Goal: Task Accomplishment & Management: Manage account settings

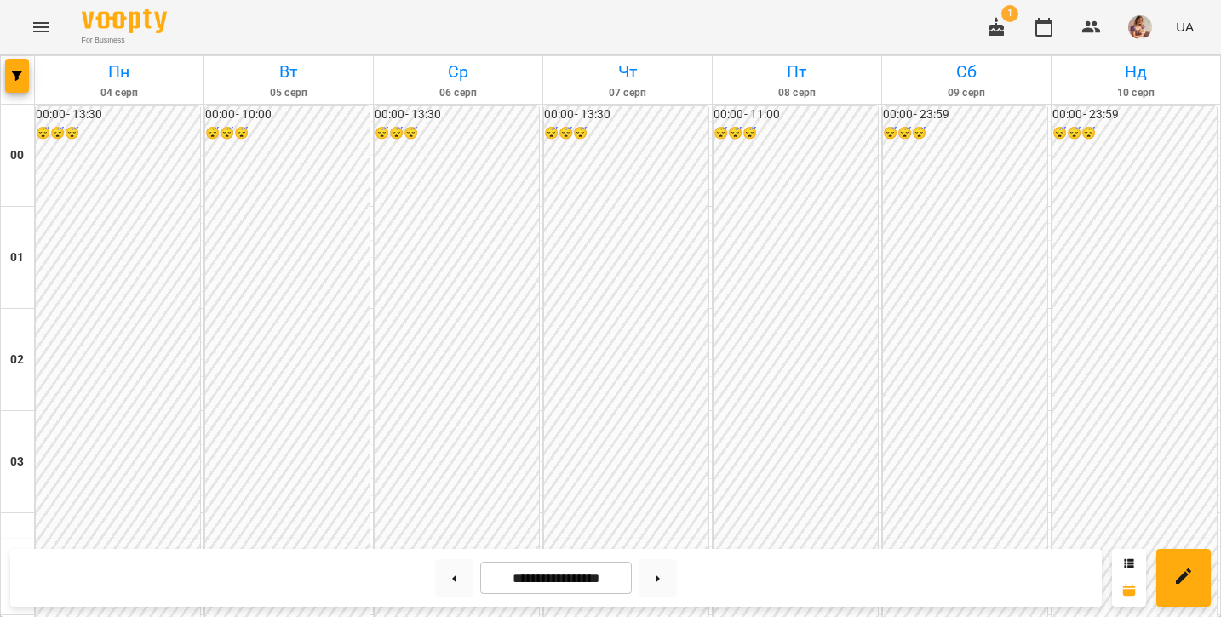
scroll to position [1265, 0]
click at [666, 573] on button at bounding box center [658, 578] width 38 height 37
type input "**********"
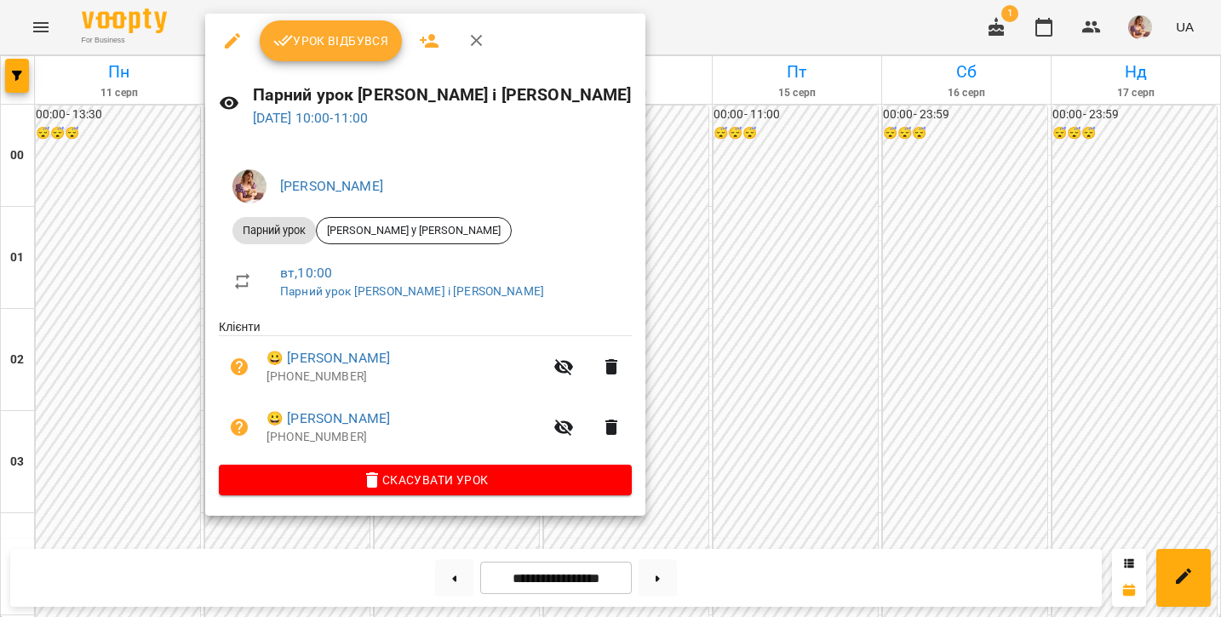
click at [365, 42] on span "Урок відбувся" at bounding box center [331, 41] width 116 height 20
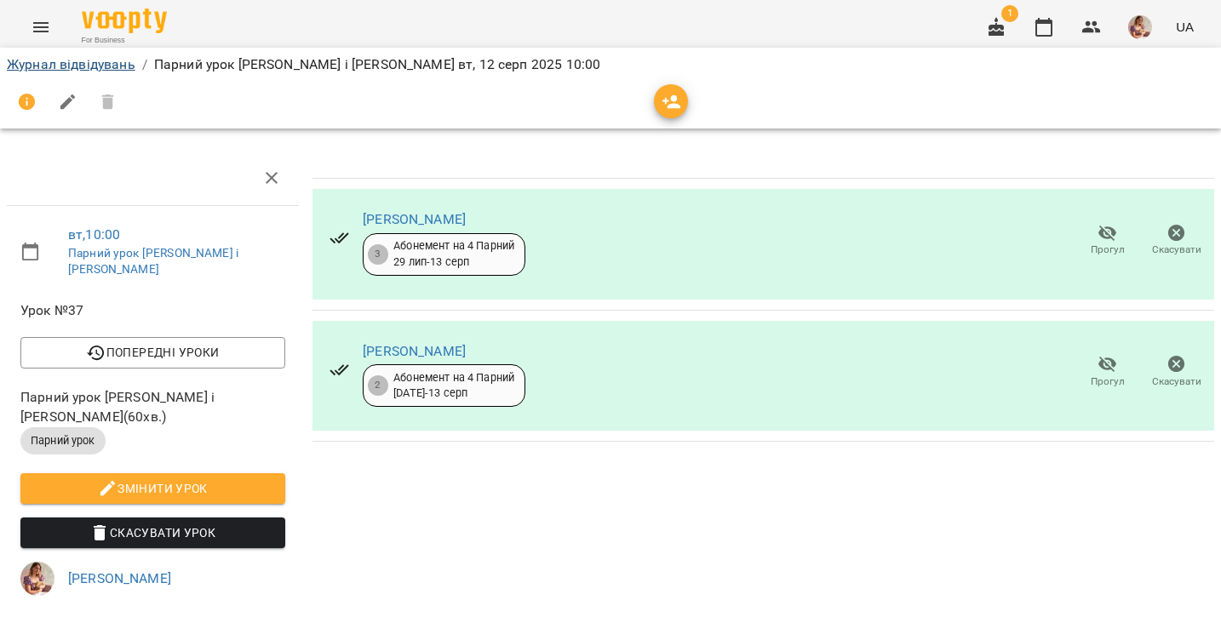
click at [95, 72] on link "Журнал відвідувань" at bounding box center [71, 64] width 129 height 16
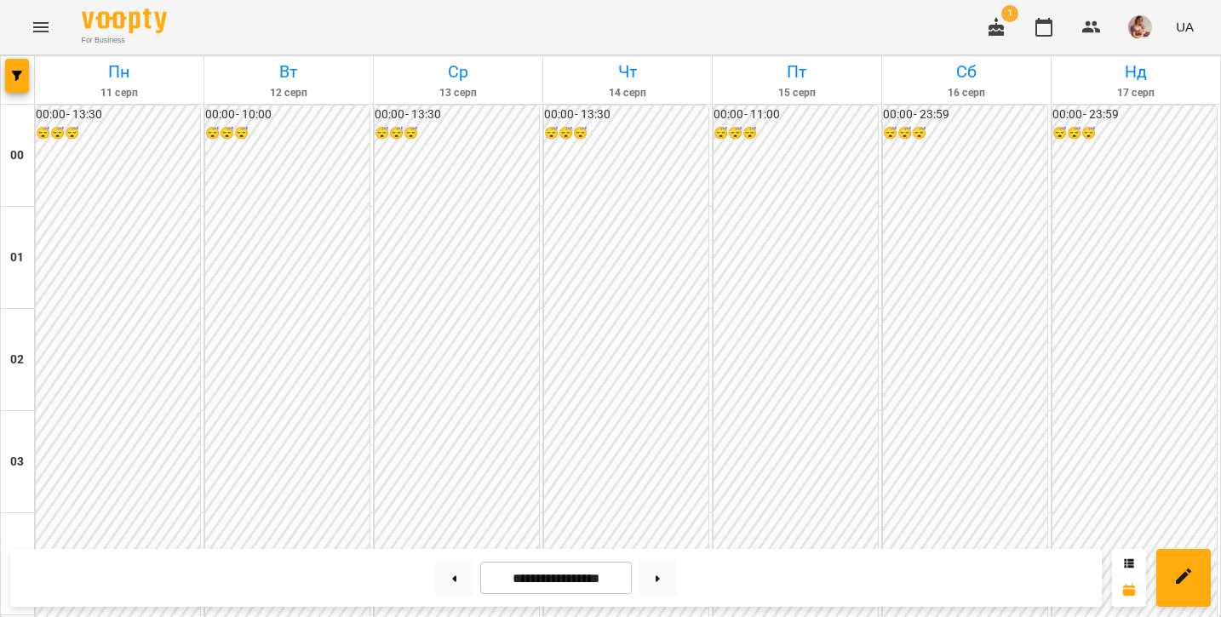
scroll to position [1218, 0]
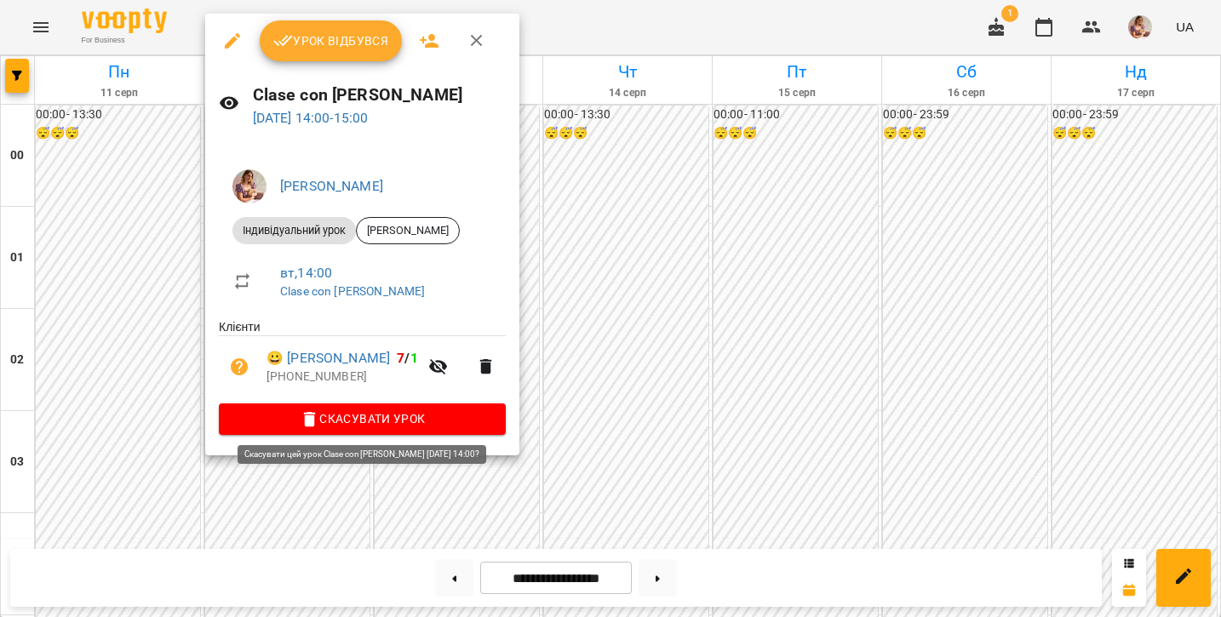
click at [348, 429] on button "Скасувати Урок" at bounding box center [362, 419] width 287 height 31
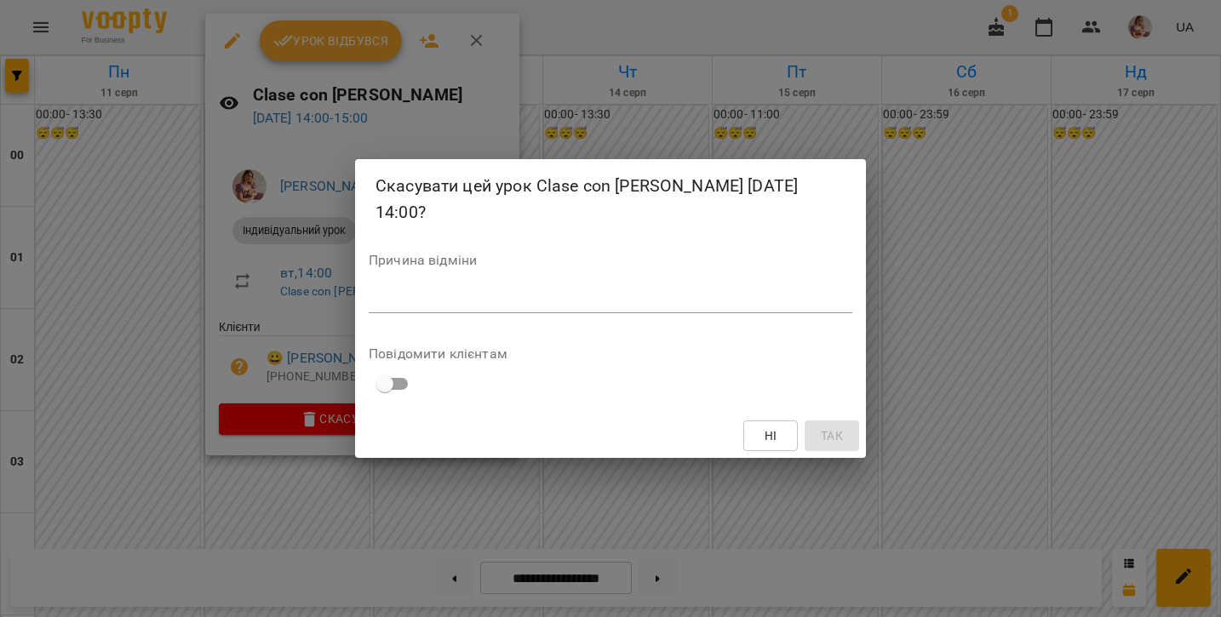
click at [422, 292] on textarea at bounding box center [611, 299] width 484 height 15
type textarea "*******"
click at [835, 448] on button "Так" at bounding box center [832, 436] width 55 height 31
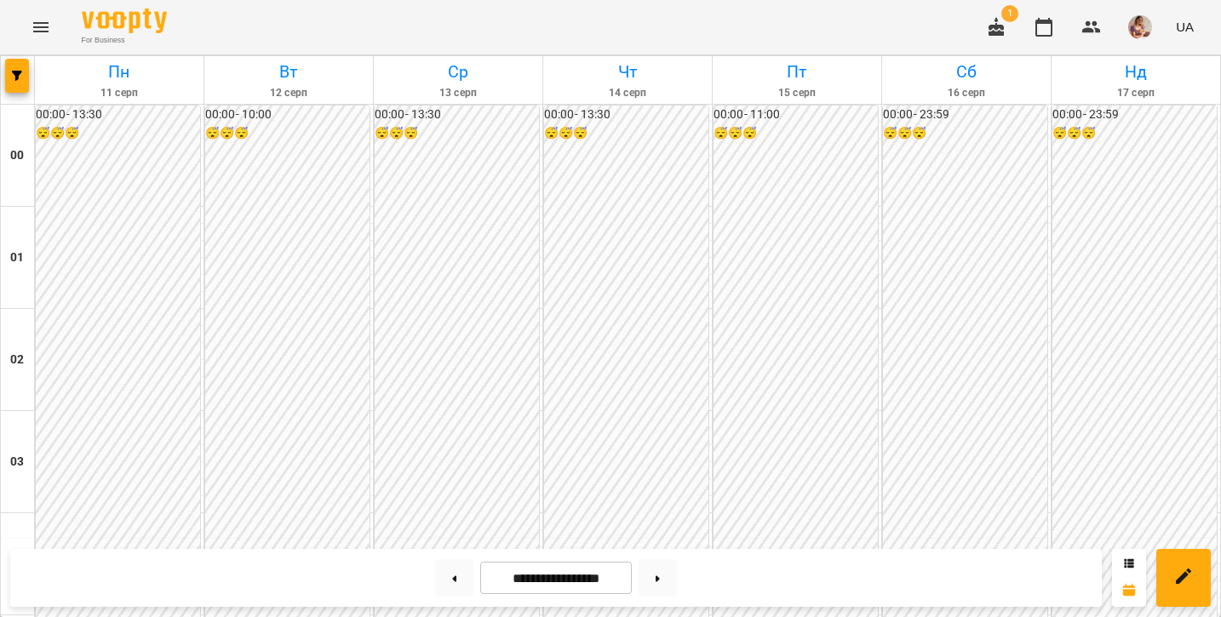
scroll to position [1503, 0]
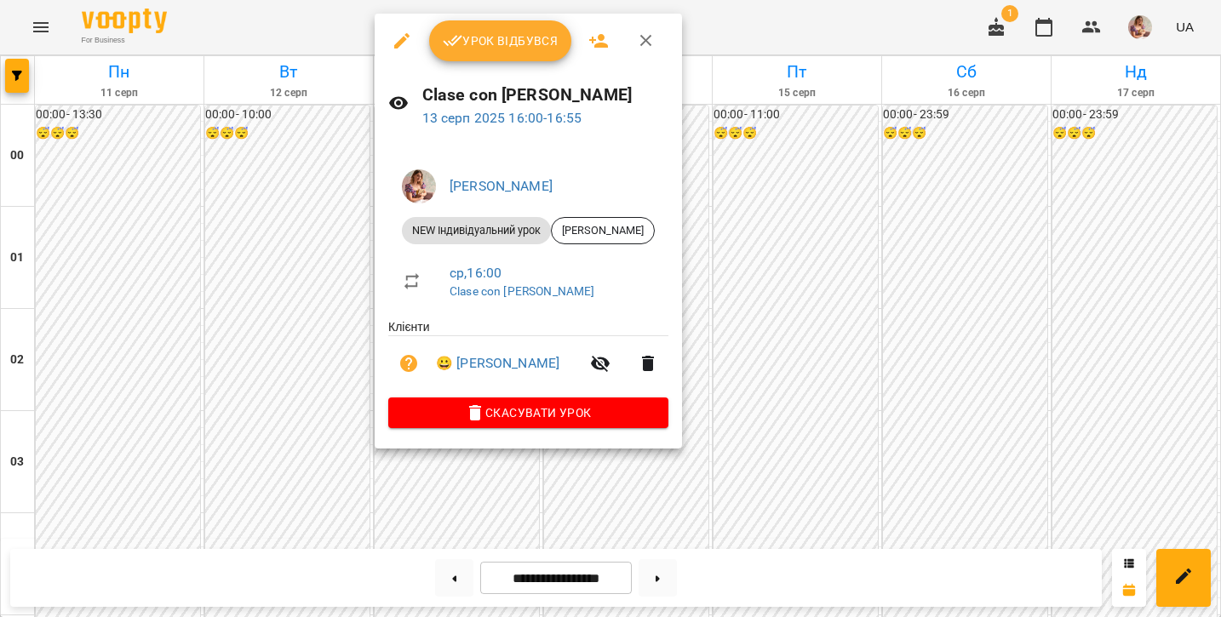
click at [495, 54] on button "Урок відбувся" at bounding box center [500, 40] width 143 height 41
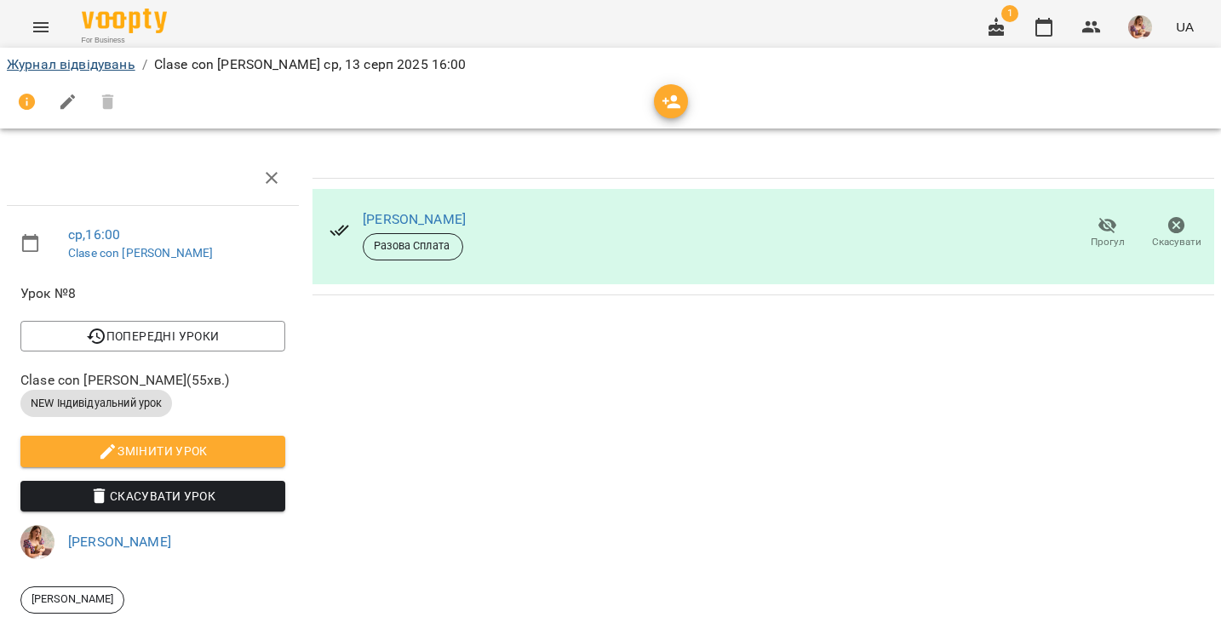
click at [70, 66] on link "Журнал відвідувань" at bounding box center [71, 64] width 129 height 16
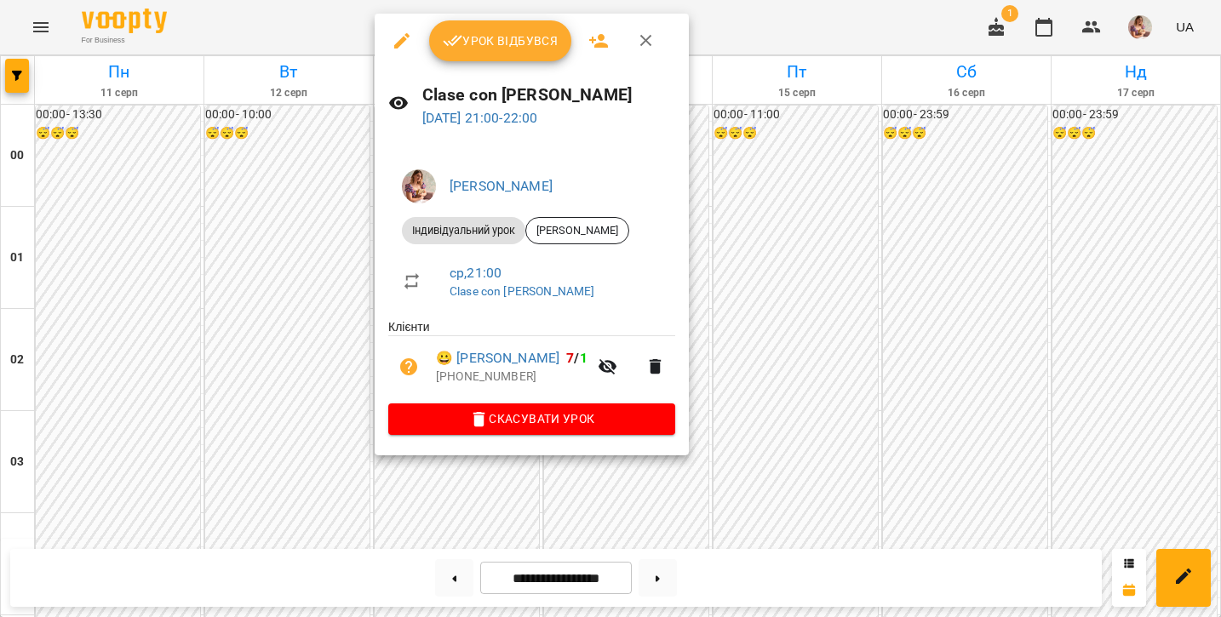
click at [473, 39] on span "Урок відбувся" at bounding box center [501, 41] width 116 height 20
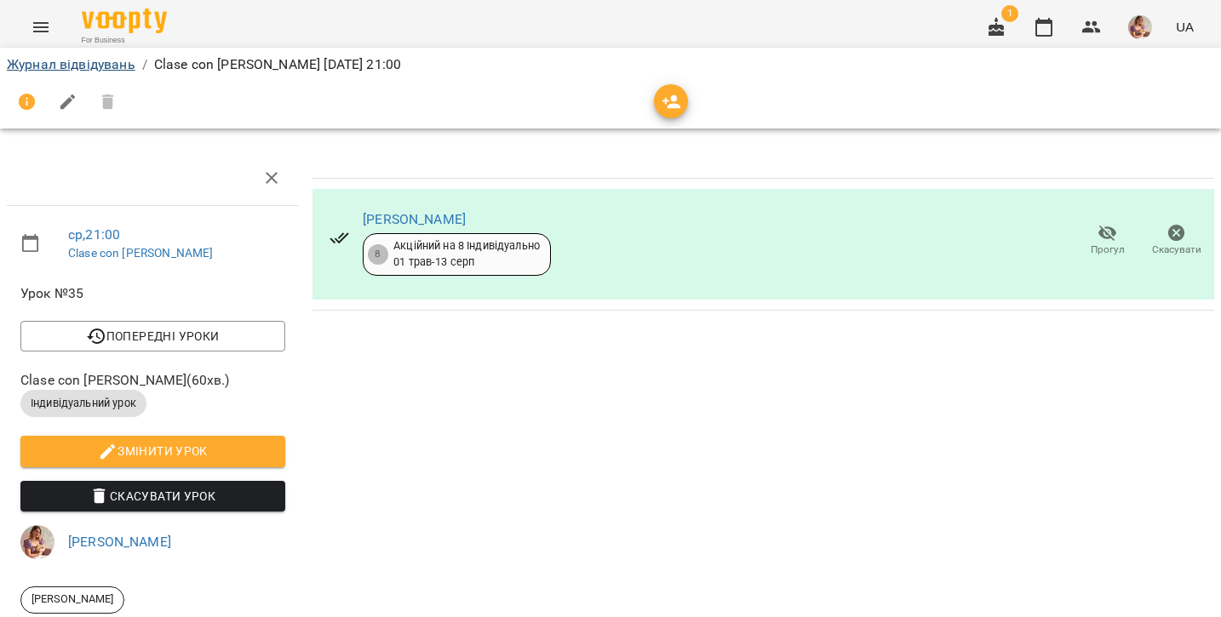
click at [100, 61] on link "Журнал відвідувань" at bounding box center [71, 64] width 129 height 16
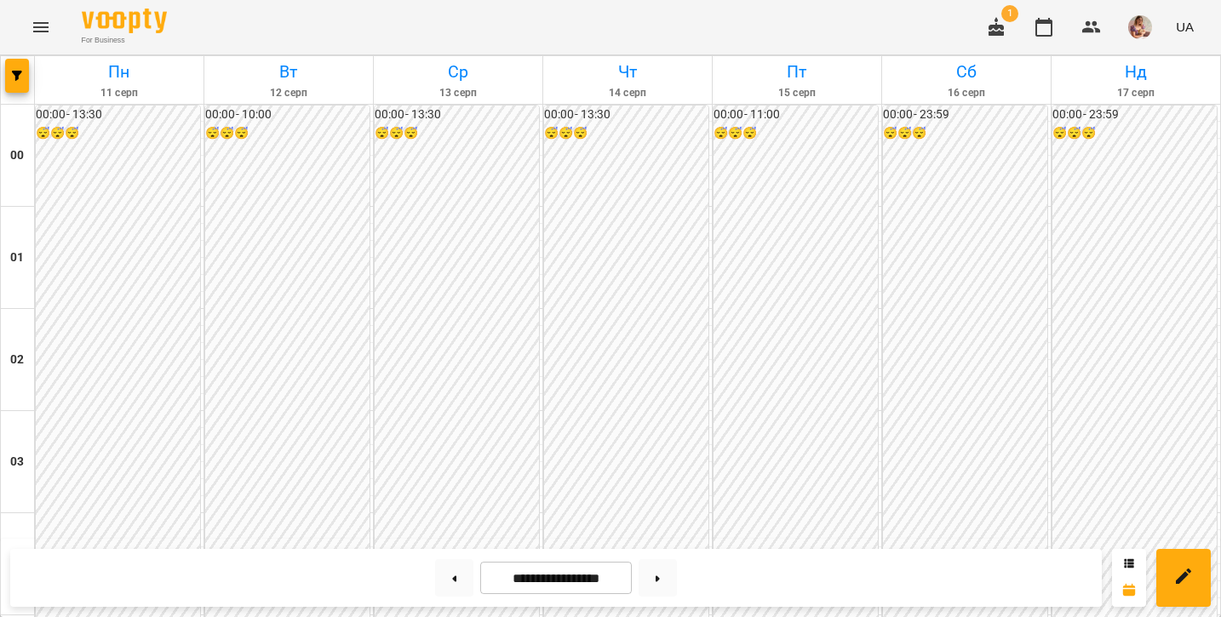
scroll to position [2016, 0]
